Goal: Transaction & Acquisition: Register for event/course

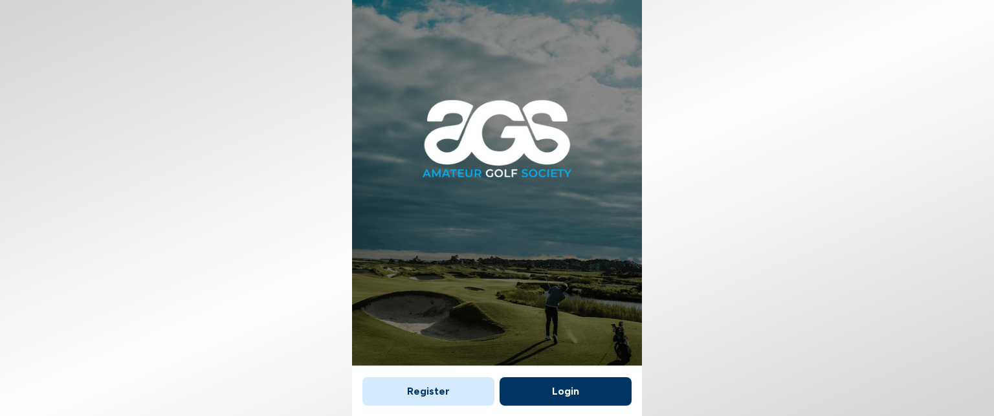
click at [459, 393] on button "Register" at bounding box center [428, 391] width 132 height 28
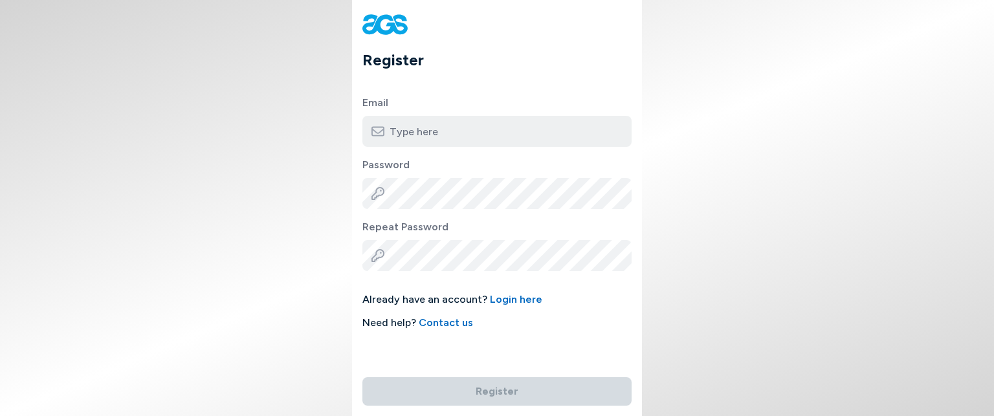
click at [465, 139] on input "email" at bounding box center [496, 131] width 269 height 31
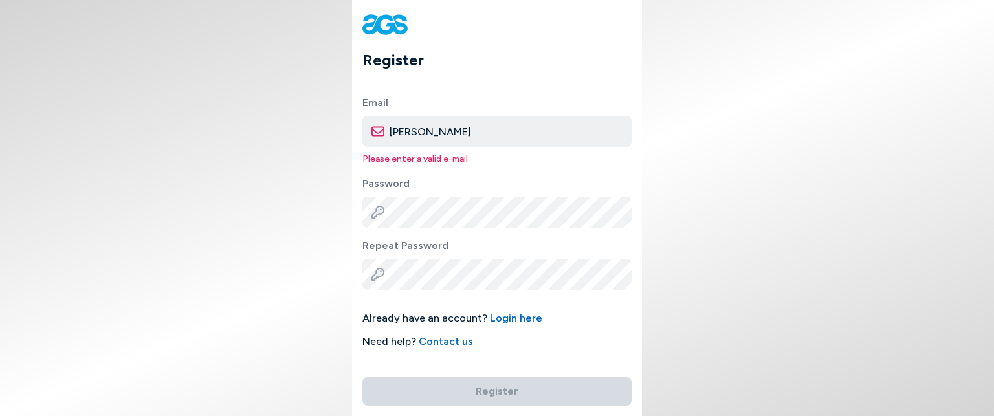
type input "[PERSON_NAME][EMAIL_ADDRESS][DOMAIN_NAME]"
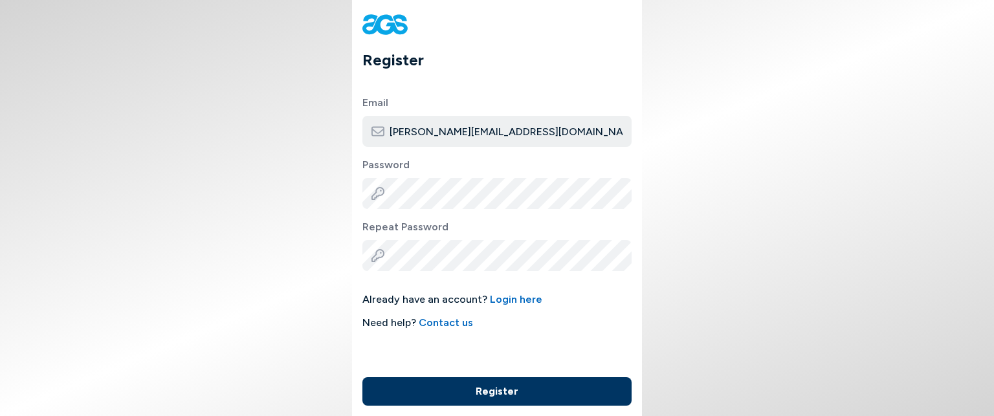
click at [486, 392] on button "Register" at bounding box center [496, 391] width 269 height 28
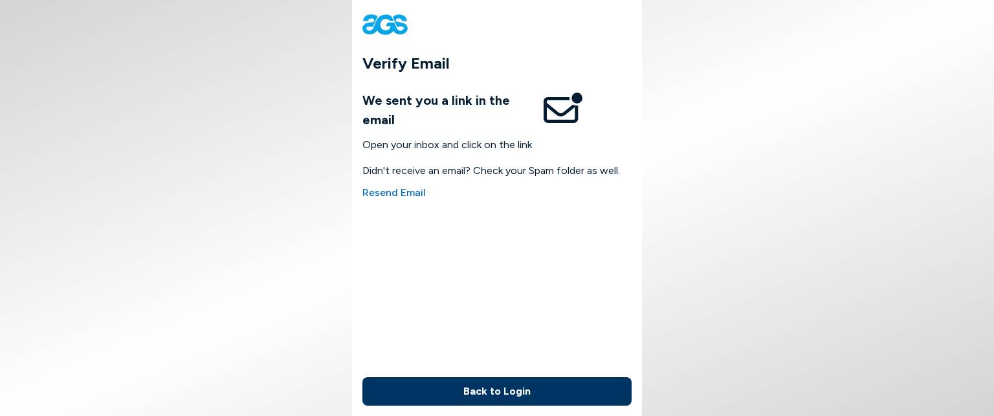
click at [888, 155] on body "Verify Email We sent you a link in the email Open your inbox and click on the l…" at bounding box center [497, 208] width 994 height 416
click at [520, 397] on button "Back to Login" at bounding box center [496, 391] width 269 height 28
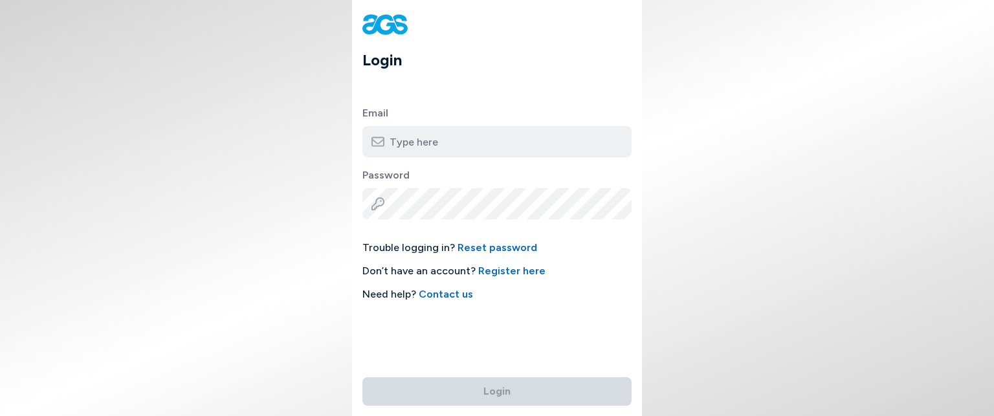
click at [496, 146] on input "email" at bounding box center [496, 141] width 269 height 31
type input "[PERSON_NAME][EMAIL_ADDRESS][DOMAIN_NAME]"
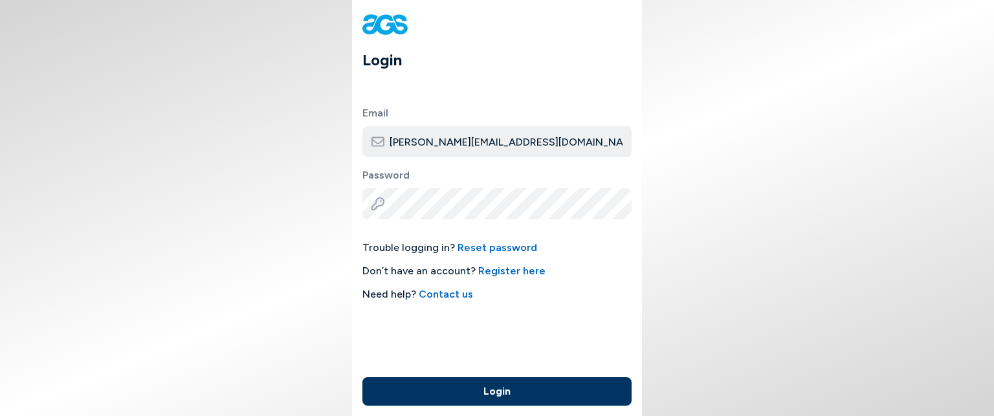
click at [504, 392] on button "Login" at bounding box center [496, 391] width 269 height 28
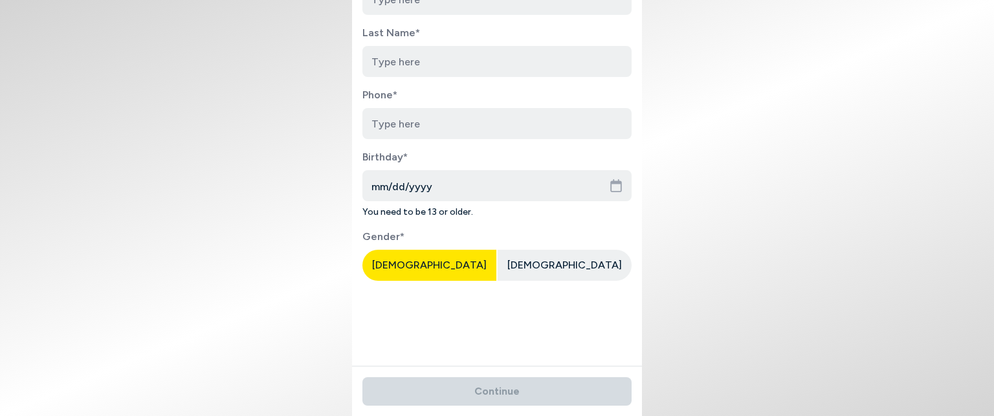
scroll to position [158, 0]
